Goal: Check status: Check status

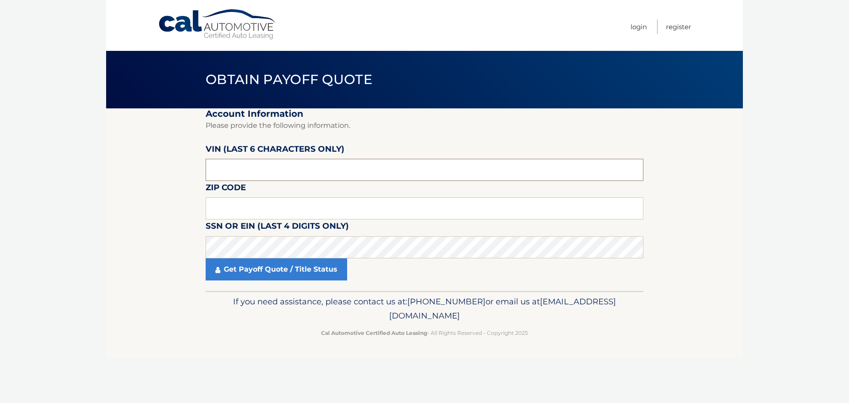
click at [233, 166] on input "text" at bounding box center [425, 170] width 438 height 22
type input "654484"
type input "07728"
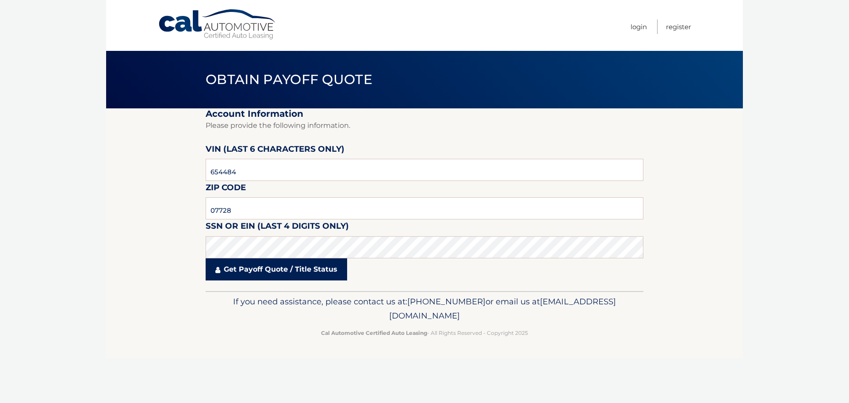
click at [264, 271] on link "Get Payoff Quote / Title Status" at bounding box center [277, 269] width 142 height 22
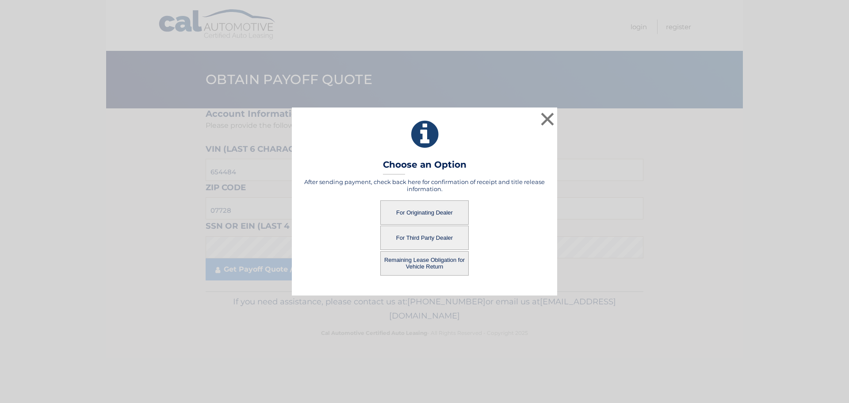
click at [424, 209] on button "For Originating Dealer" at bounding box center [424, 212] width 88 height 24
click at [419, 211] on button "For Originating Dealer" at bounding box center [424, 212] width 88 height 24
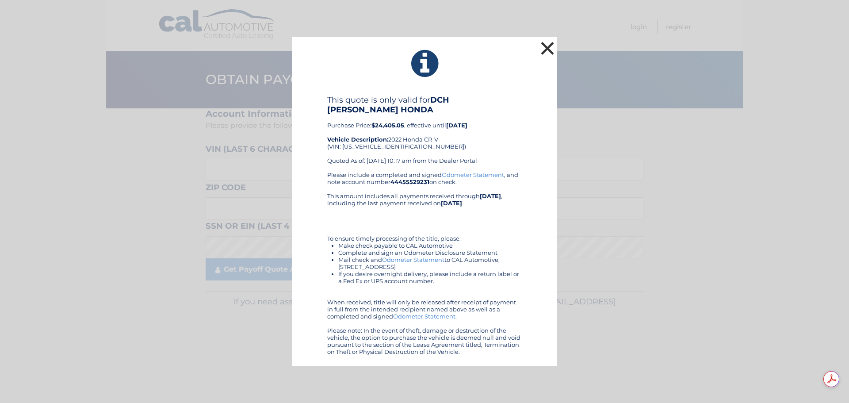
click at [548, 55] on button "×" at bounding box center [548, 48] width 18 height 18
